Goal: Information Seeking & Learning: Learn about a topic

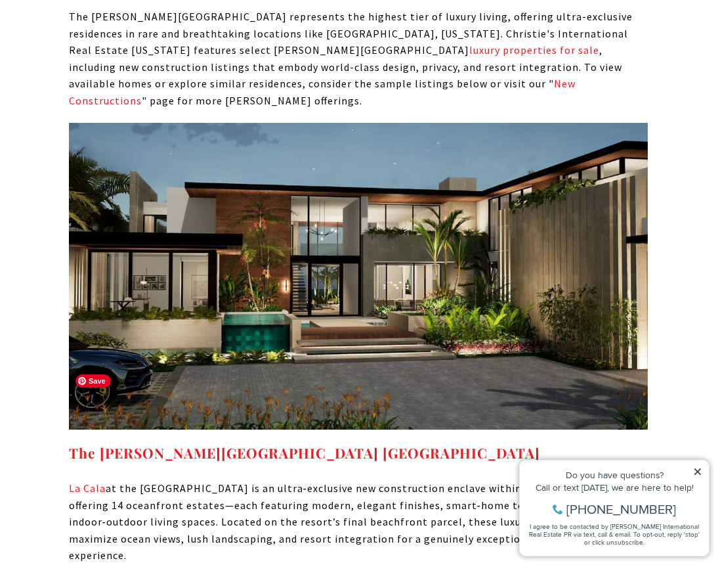
scroll to position [5639, 0]
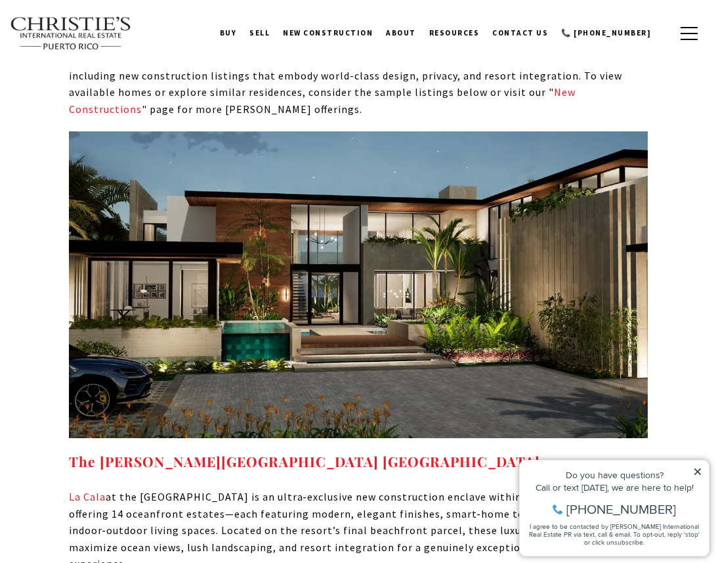
click at [328, 488] on p "La Cala at the Ritz‑Carlton Reserve is an ultra‑exclusive new construction encl…" at bounding box center [358, 530] width 579 height 84
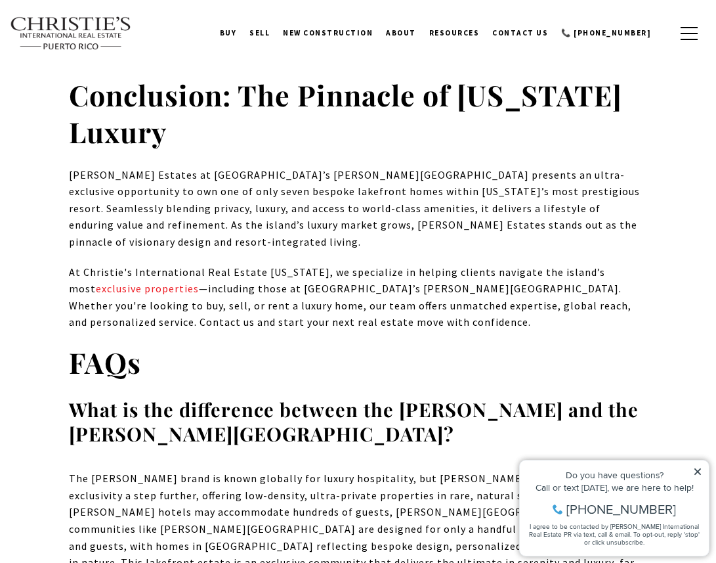
scroll to position [6598, 0]
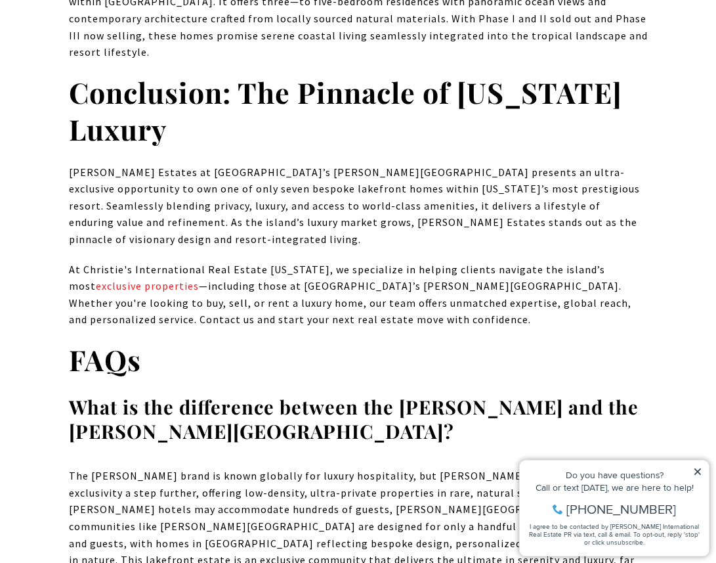
click at [181, 467] on p "The Ritz-Carlton brand is known globally for luxury hospitality, but Ritz-Carlt…" at bounding box center [358, 526] width 579 height 118
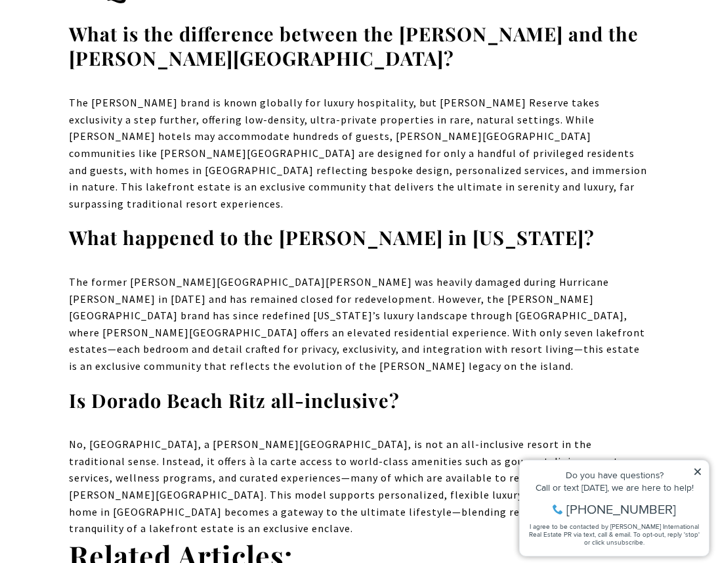
scroll to position [6972, 0]
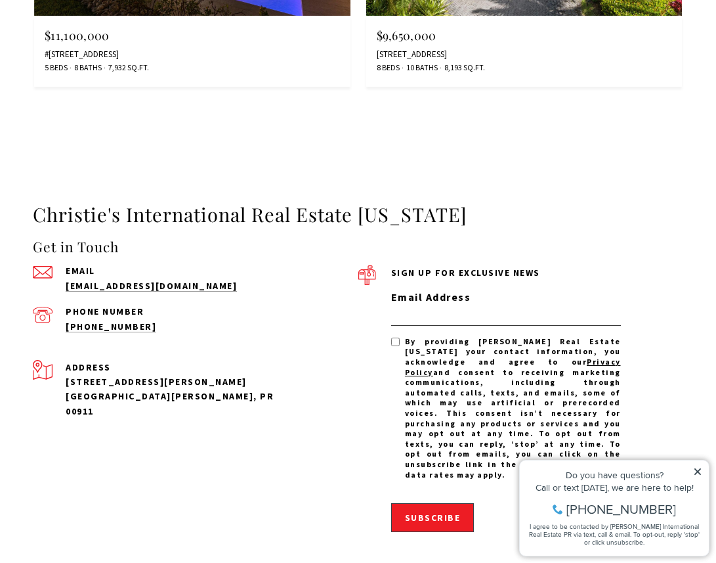
scroll to position [2843, 0]
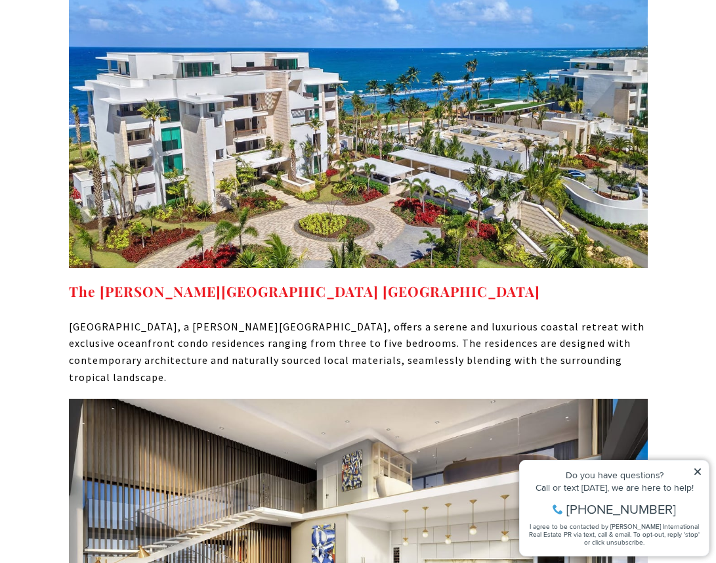
scroll to position [7362, 0]
